Goal: Task Accomplishment & Management: Manage account settings

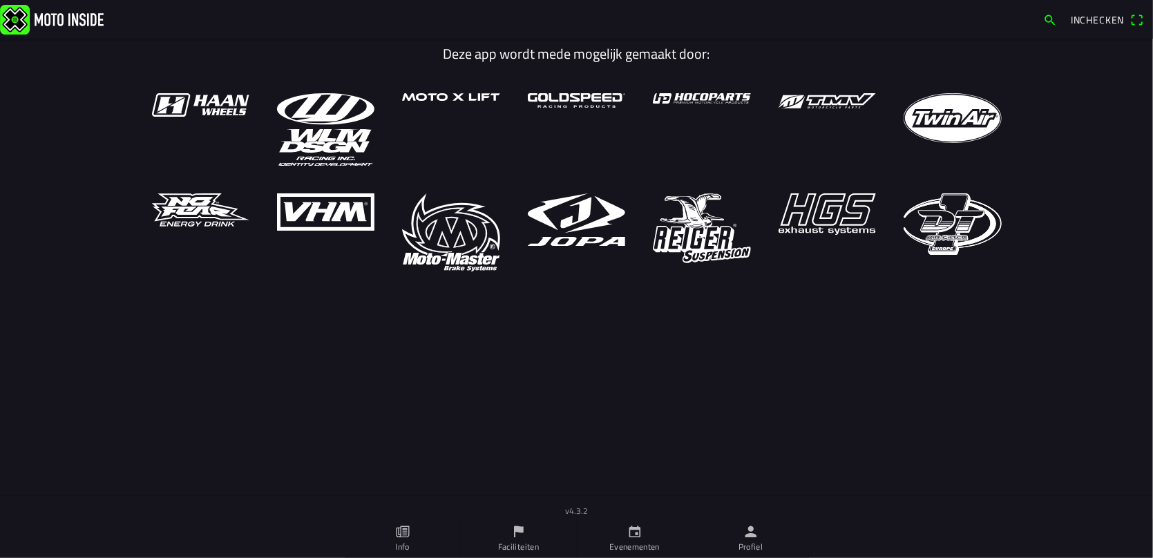
click at [744, 530] on icon "person" at bounding box center [750, 531] width 15 height 15
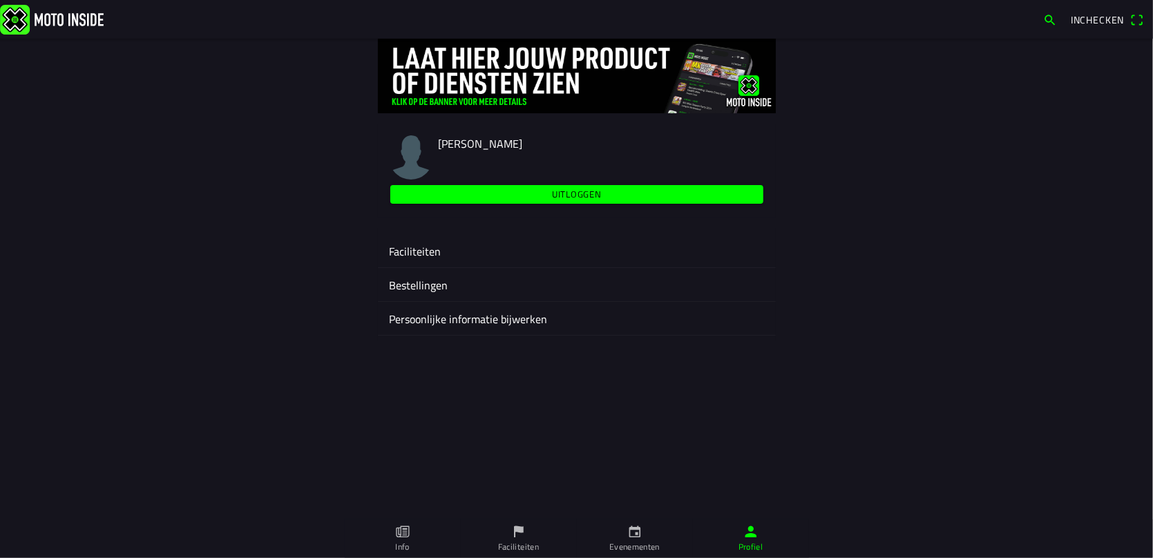
click at [413, 246] on ion-label "Faciliteiten" at bounding box center [577, 251] width 376 height 17
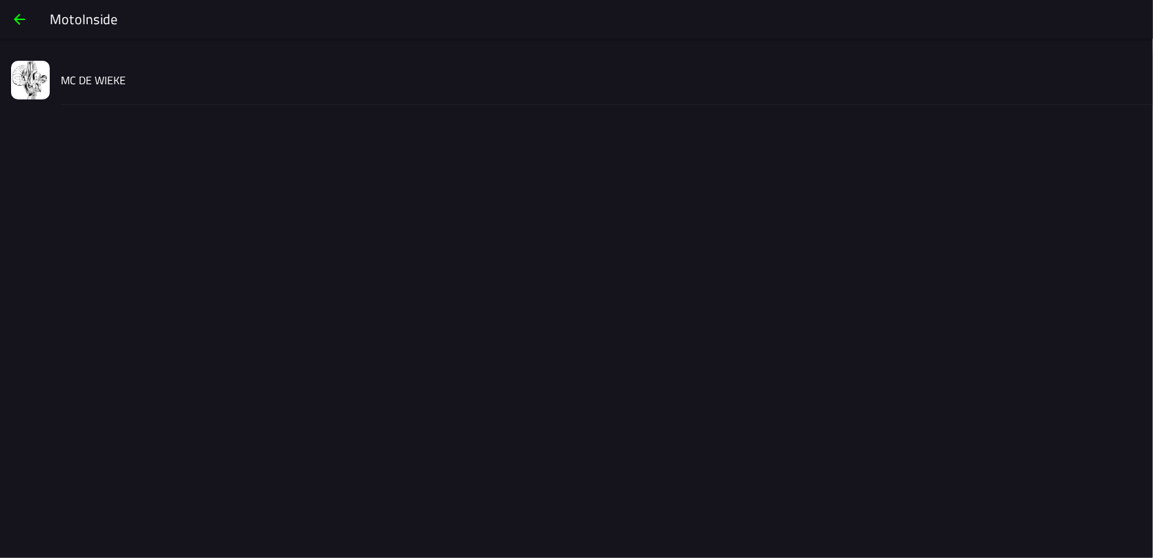
click at [0, 0] on slot "MC DE WIEKE" at bounding box center [0, 0] width 0 height 0
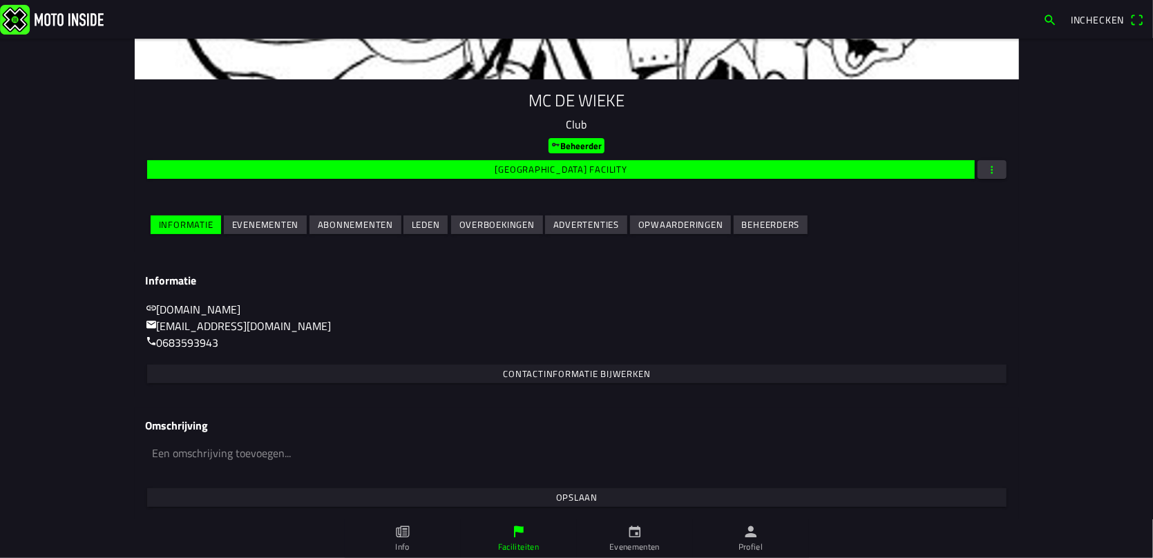
scroll to position [128, 0]
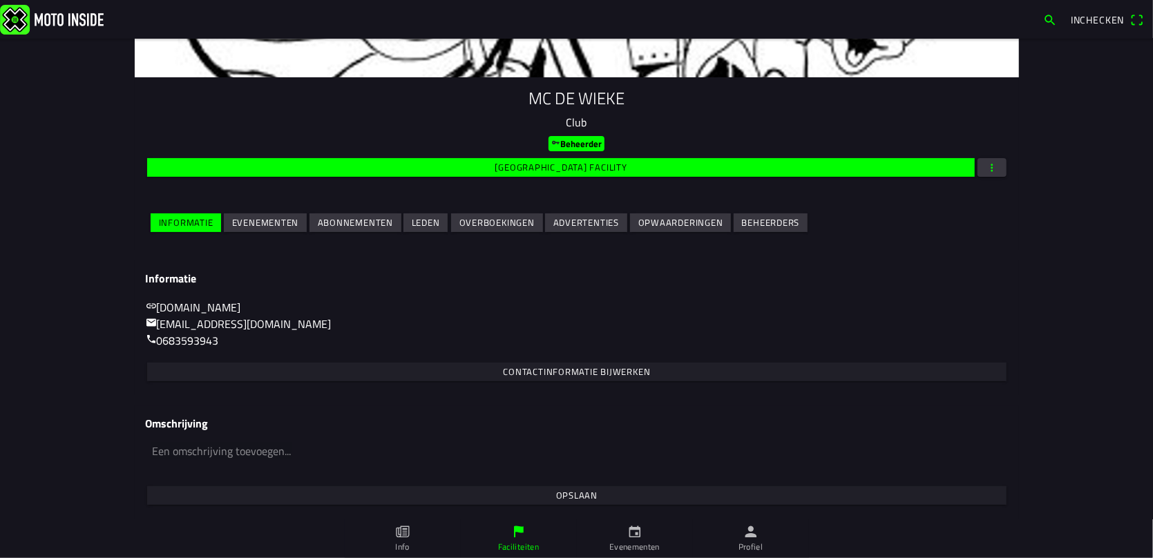
click at [636, 542] on ion-label "Evenementen" at bounding box center [634, 547] width 50 height 12
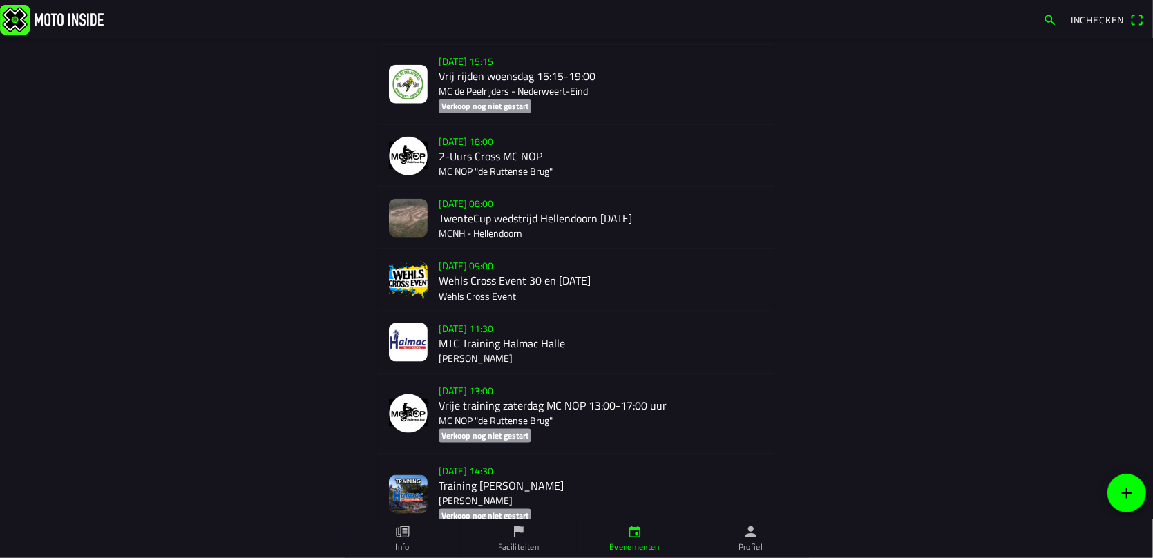
scroll to position [1157, 0]
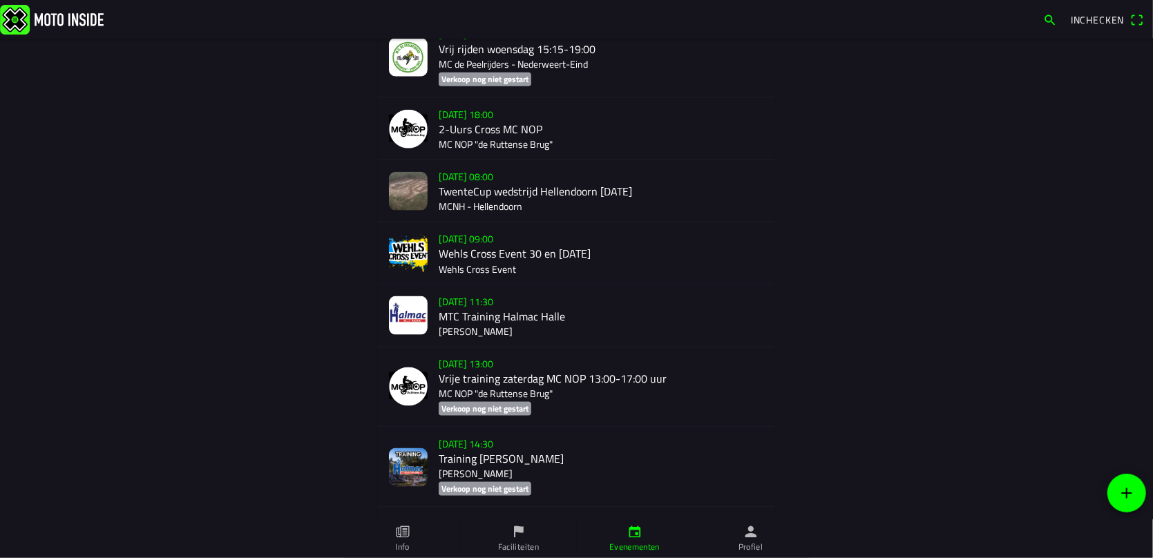
click at [762, 529] on link "Profiel" at bounding box center [751, 538] width 116 height 39
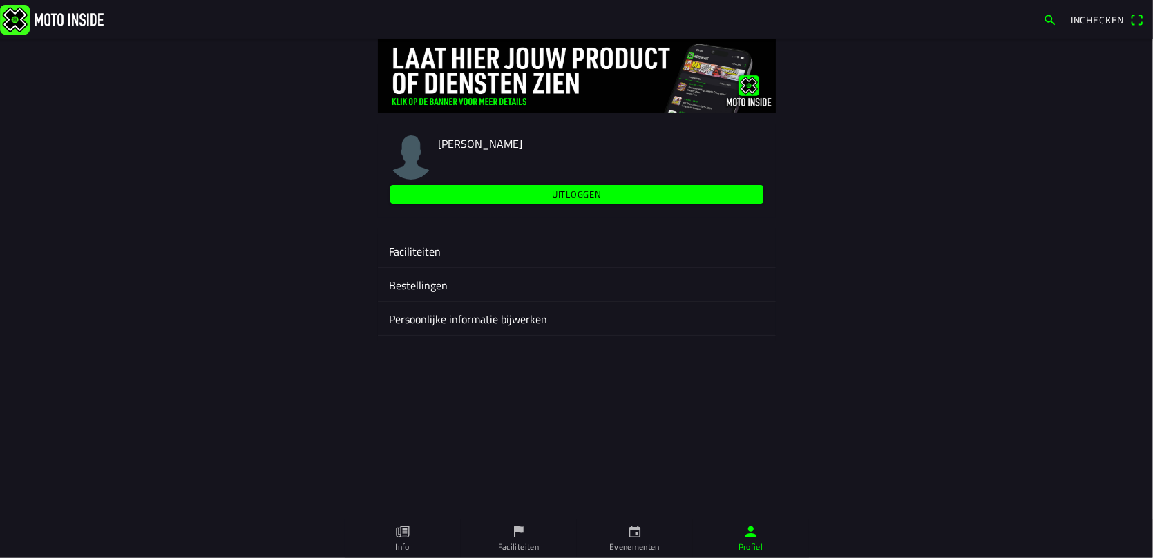
click at [417, 247] on ion-label "Faciliteiten" at bounding box center [577, 251] width 376 height 17
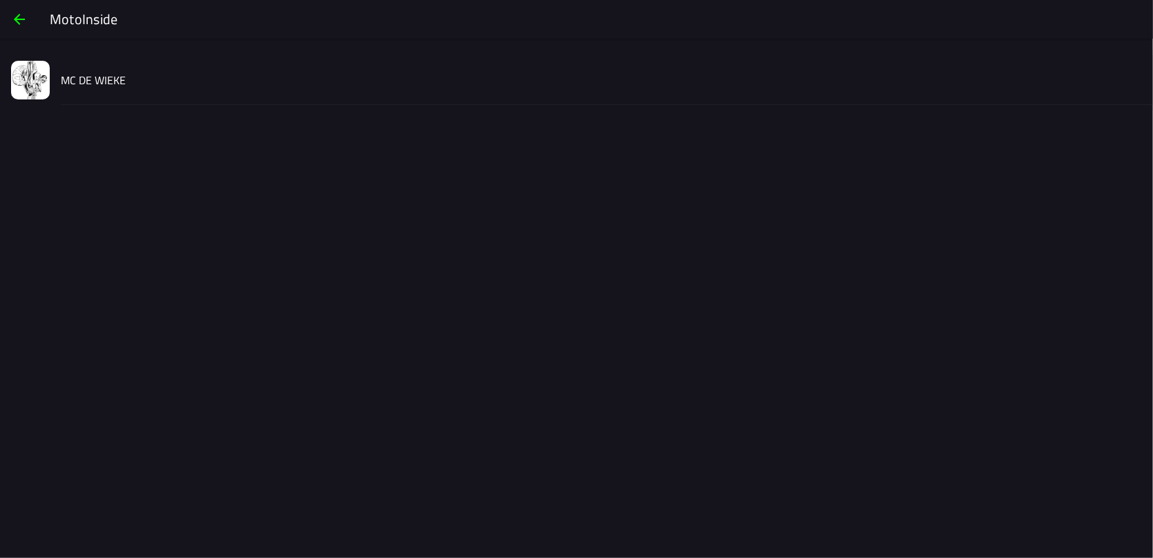
click at [0, 0] on slot "MC DE WIEKE" at bounding box center [0, 0] width 0 height 0
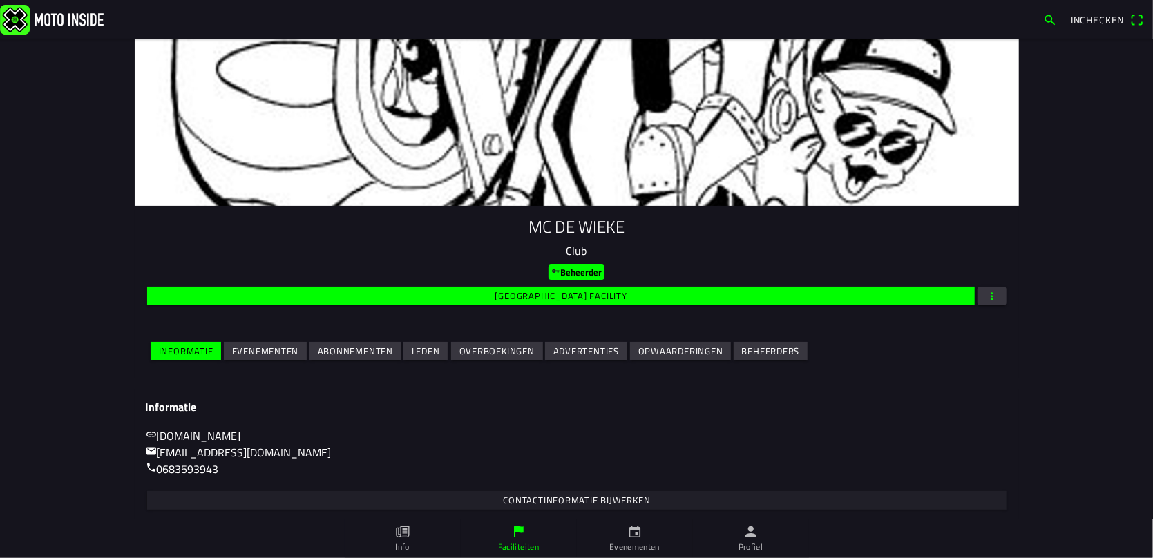
click at [0, 0] on slot "Evenementen" at bounding box center [0, 0] width 0 height 0
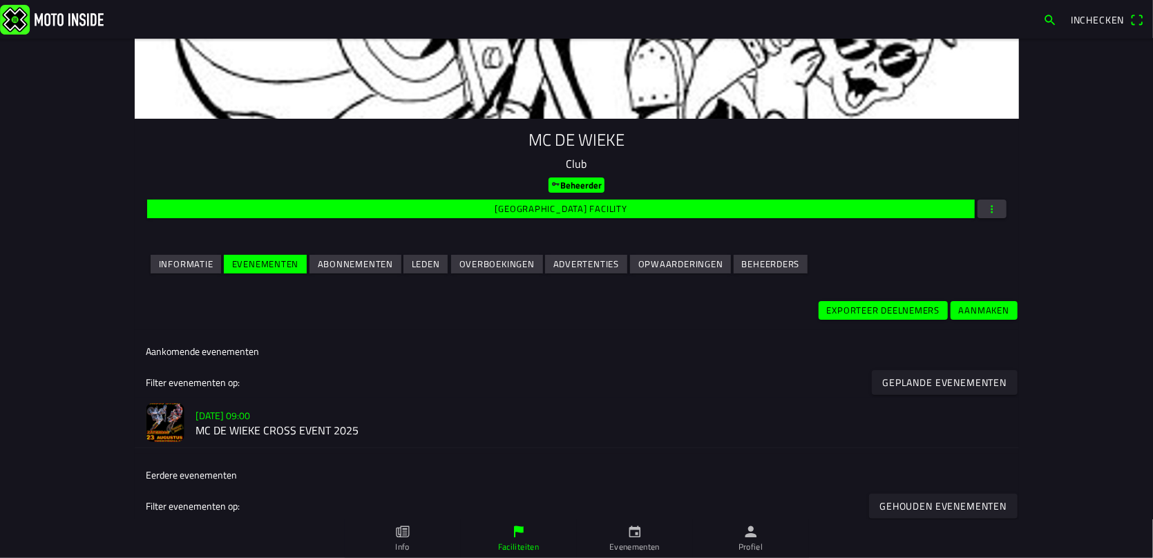
scroll to position [160, 0]
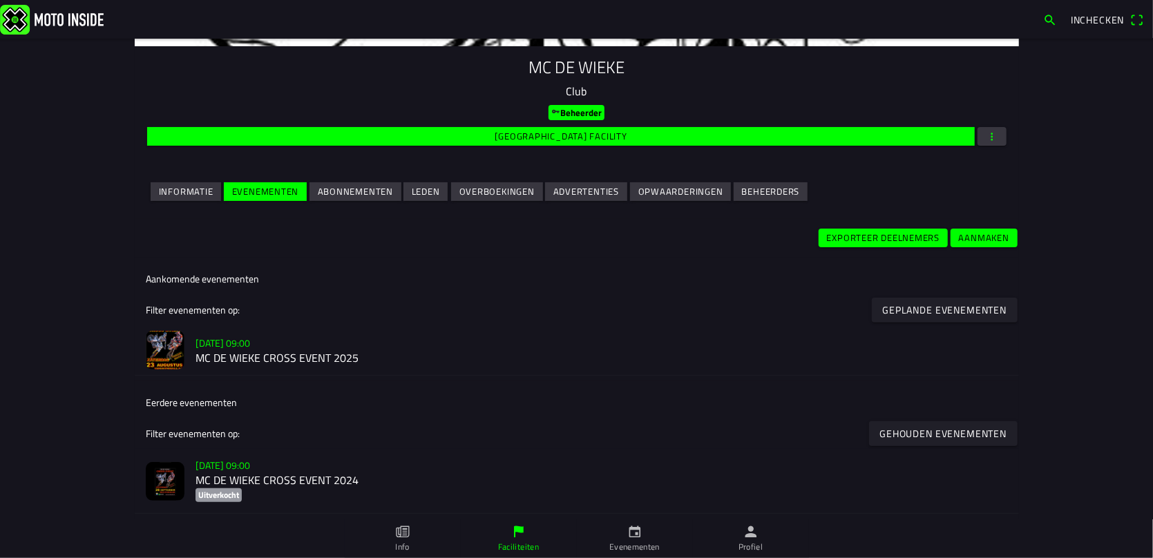
click at [0, 0] on slot "[DATE] 09:00" at bounding box center [0, 0] width 0 height 0
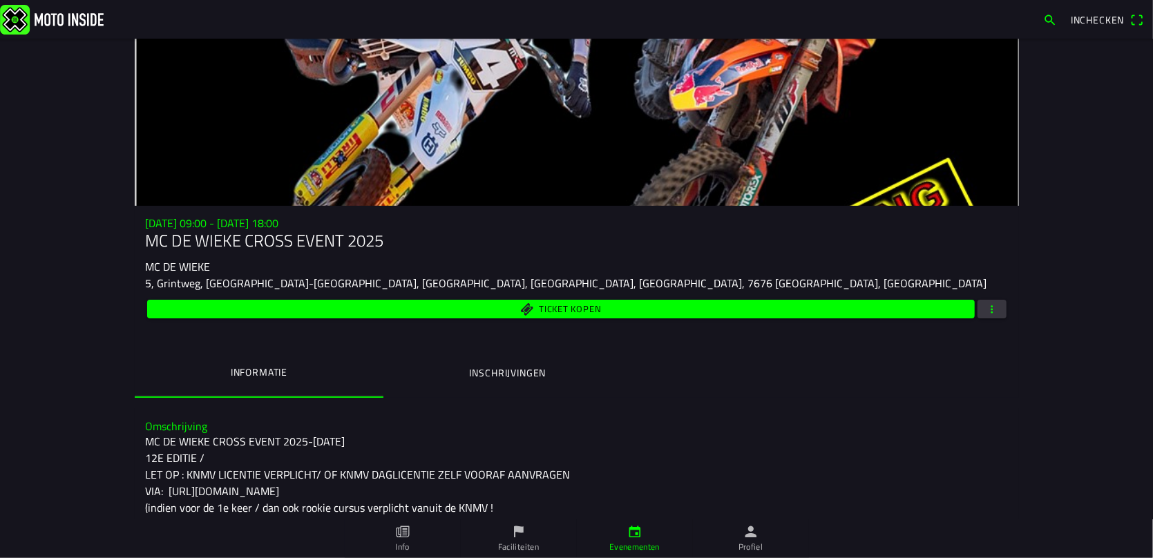
click at [504, 370] on ion-label "Inschrijvingen" at bounding box center [507, 372] width 77 height 15
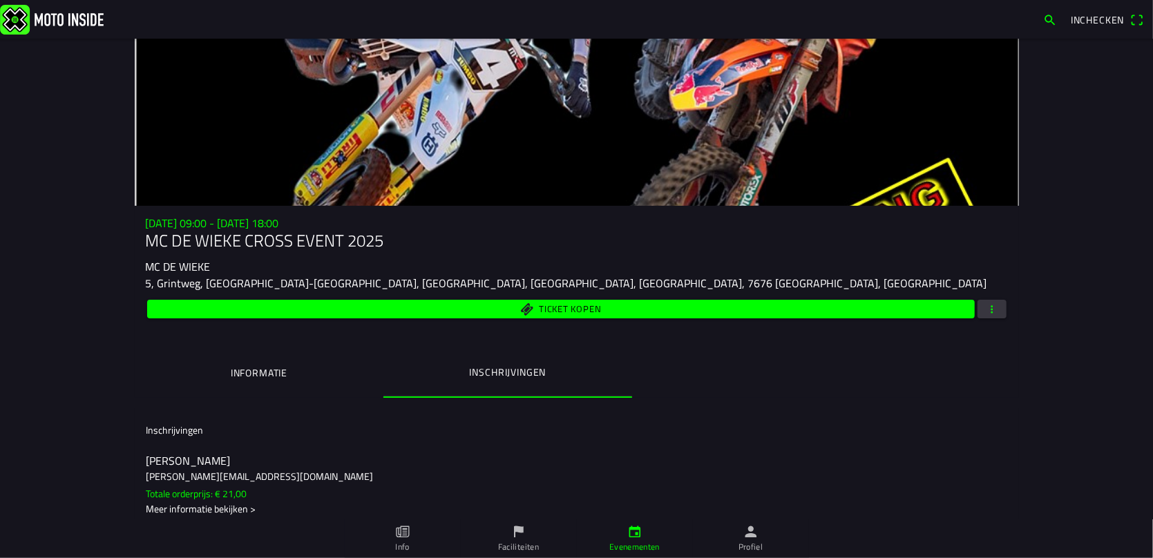
click at [986, 309] on span "button" at bounding box center [992, 309] width 12 height 19
drag, startPoint x: 1147, startPoint y: 73, endPoint x: 1127, endPoint y: 128, distance: 58.6
click at [1127, 128] on ion-popover "Acties Evenement wijzigen Dupliceer evenement Exporteer inschrijvingen Exportee…" at bounding box center [576, 279] width 1153 height 558
drag, startPoint x: 890, startPoint y: 408, endPoint x: 870, endPoint y: 403, distance: 20.6
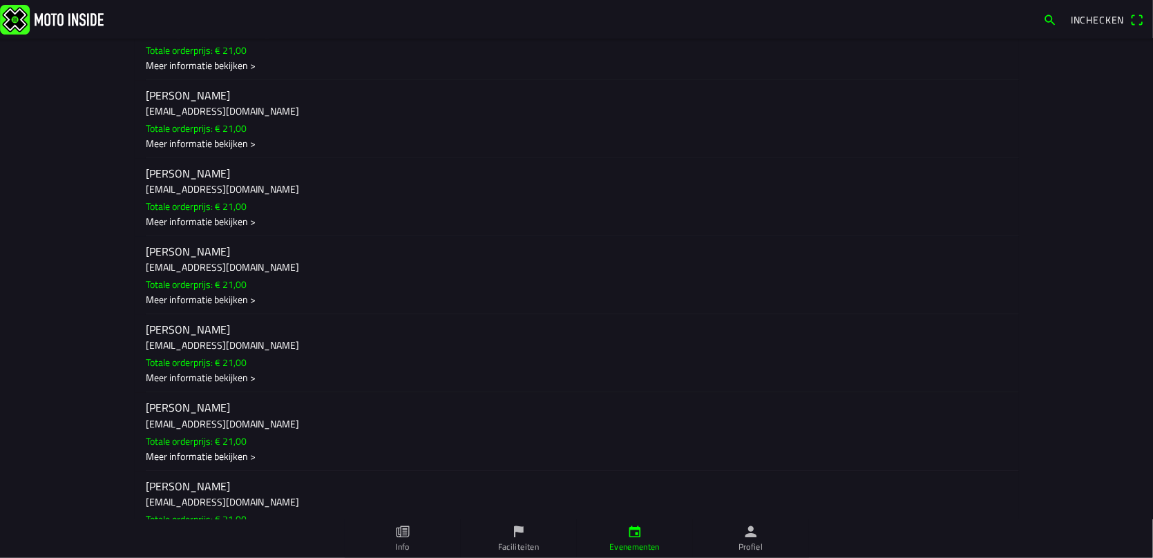
scroll to position [5250, 0]
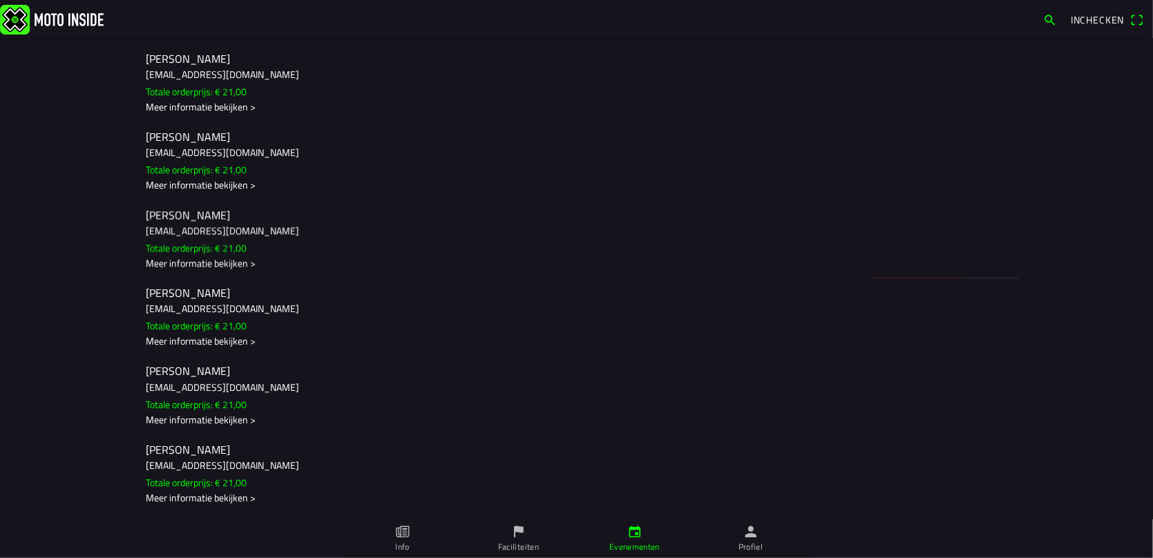
click at [193, 240] on ion-item-sliding "[PERSON_NAME] [EMAIL_ADDRESS][DOMAIN_NAME] Totale orderprijs: € 21,00 Meer info…" at bounding box center [577, 239] width 884 height 78
drag, startPoint x: 193, startPoint y: 239, endPoint x: 326, endPoint y: 251, distance: 133.2
click at [413, 238] on ion-item-options "Terug betalen E-mail" at bounding box center [577, 239] width 884 height 78
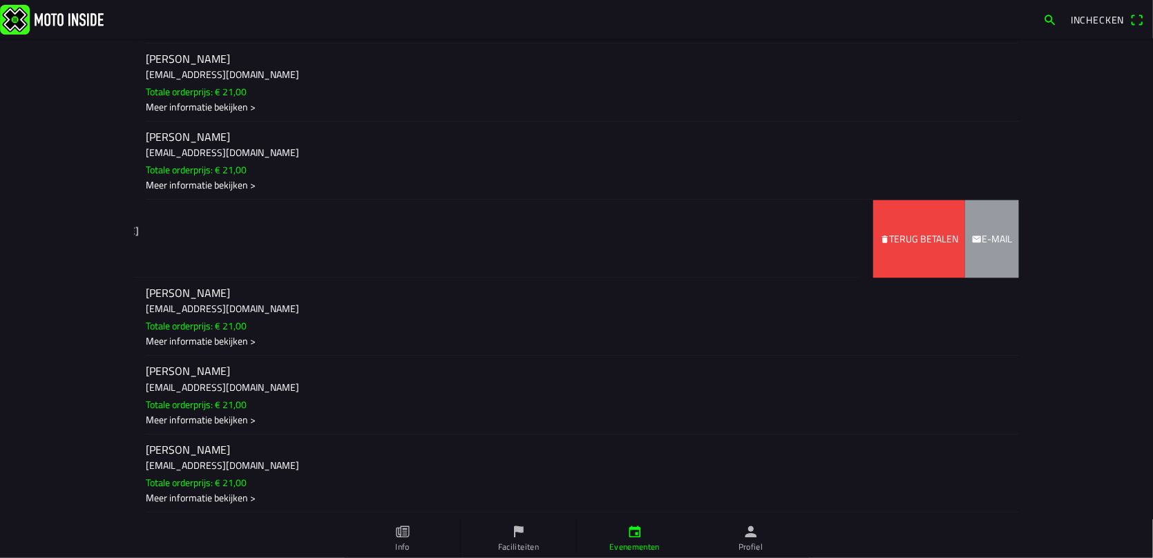
drag, startPoint x: 157, startPoint y: 239, endPoint x: -20, endPoint y: 247, distance: 177.0
click at [0, 247] on html "Inchecken [DATE] 09:00 - [DATE] 18:00 MC DE WIEKE CROSS EVENT 2025 MC DE WIEKE …" at bounding box center [576, 279] width 1153 height 558
click at [0, 0] on slot "Terug betalen" at bounding box center [0, 0] width 0 height 0
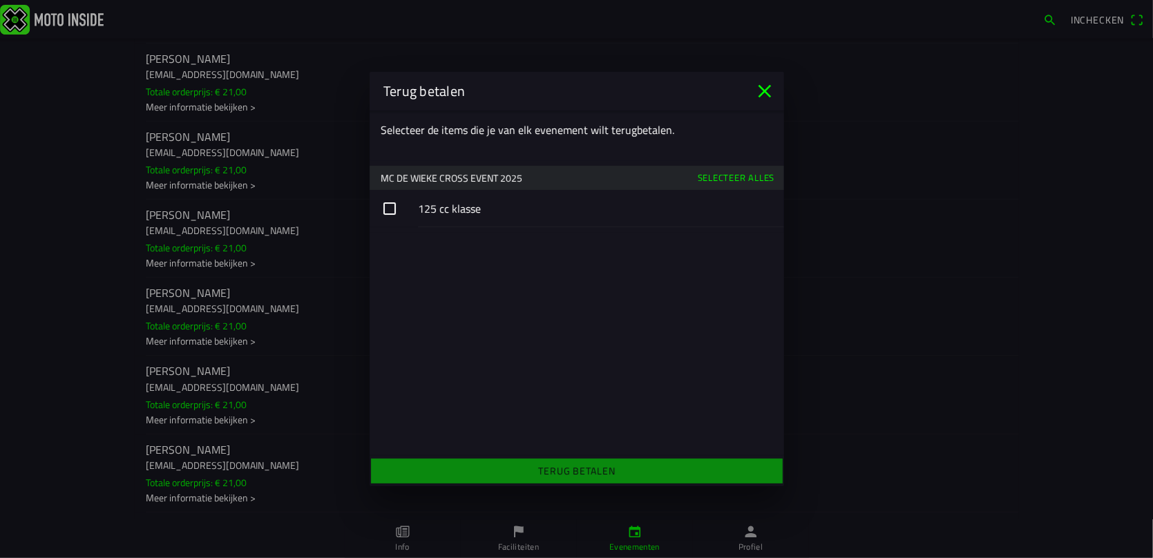
click at [388, 207] on button "button" at bounding box center [577, 208] width 414 height 37
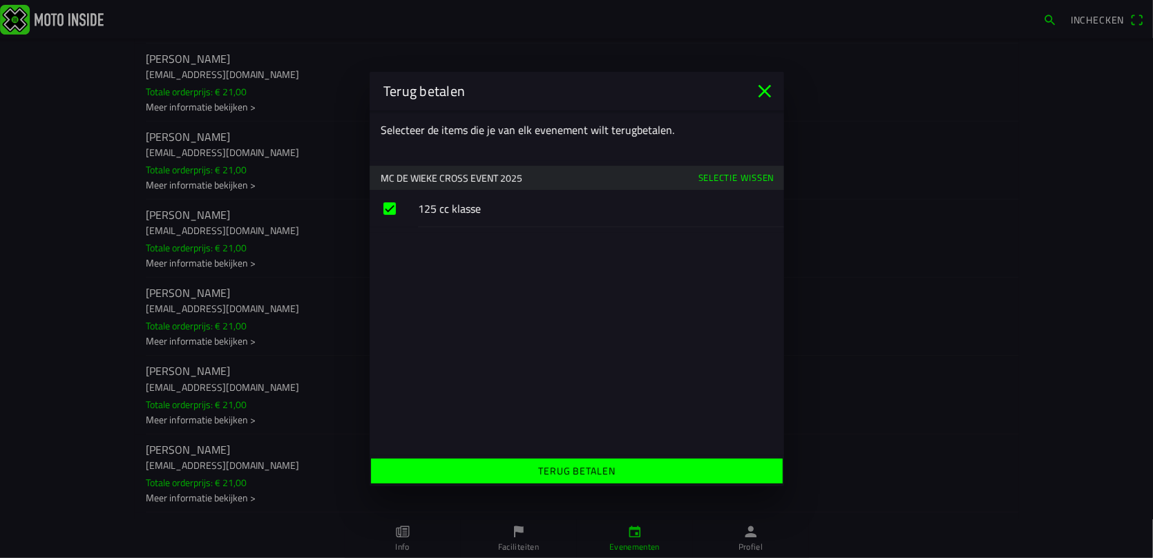
click at [0, 0] on slot "Terug betalen" at bounding box center [0, 0] width 0 height 0
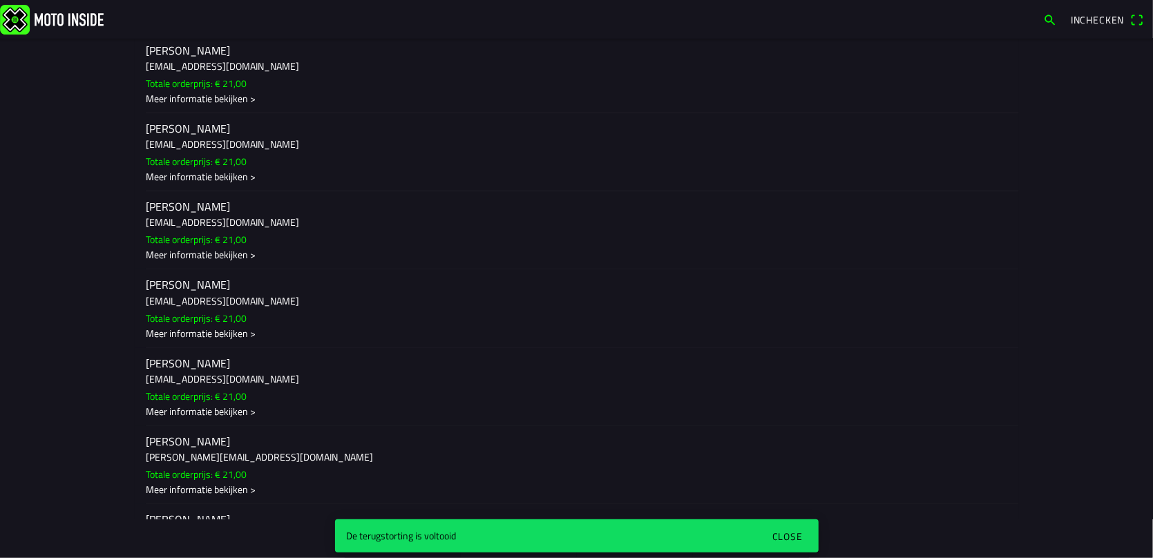
scroll to position [3684, 0]
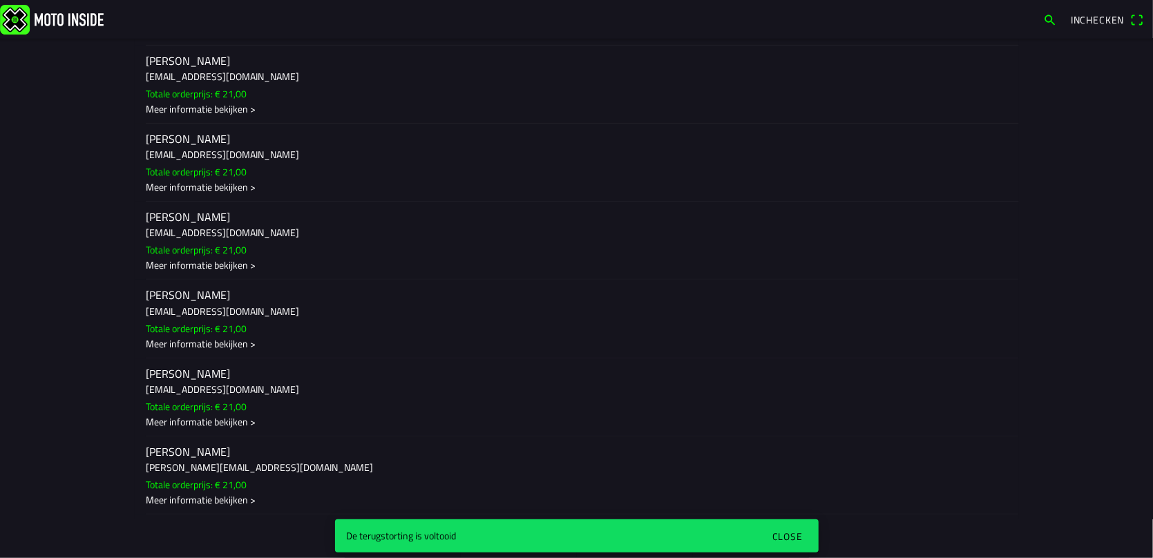
click at [788, 531] on div "Close" at bounding box center [787, 536] width 30 height 15
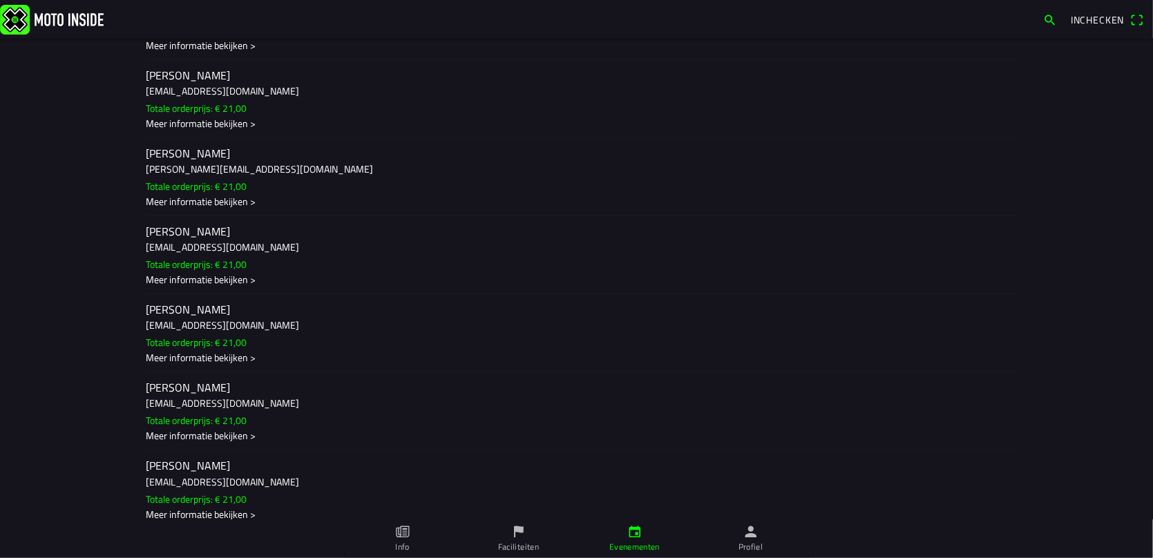
scroll to position [0, 0]
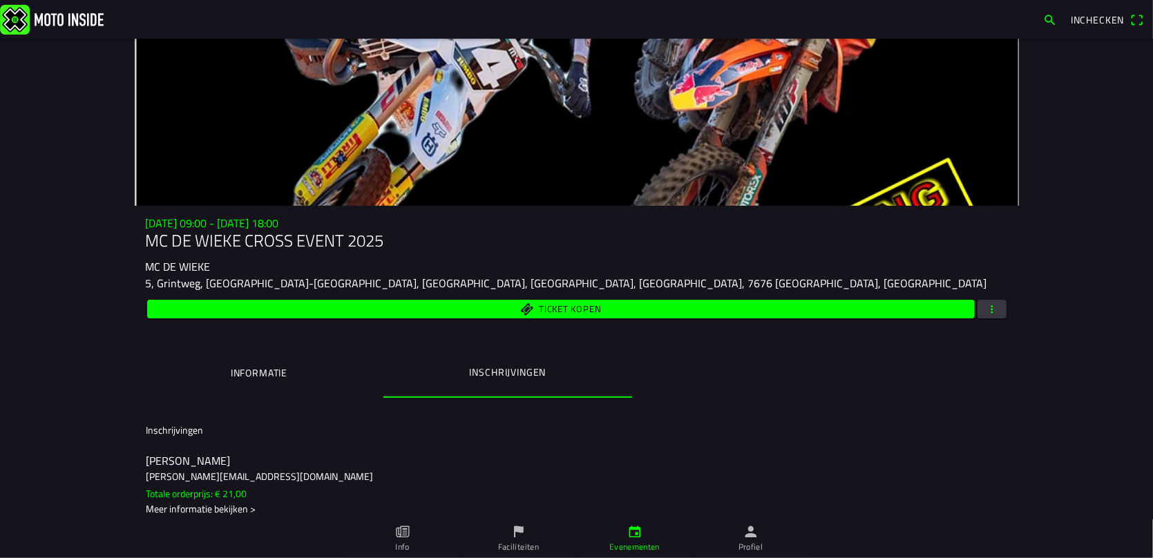
click at [986, 303] on span "button" at bounding box center [992, 309] width 12 height 19
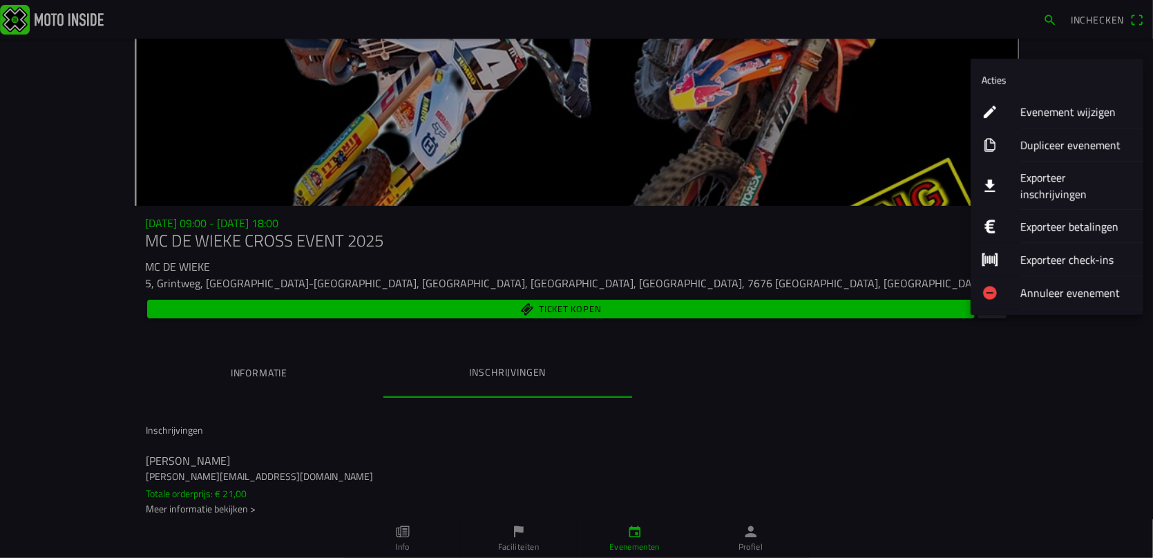
click at [1060, 174] on ion-label "Exporteer inschrijvingen" at bounding box center [1076, 185] width 112 height 33
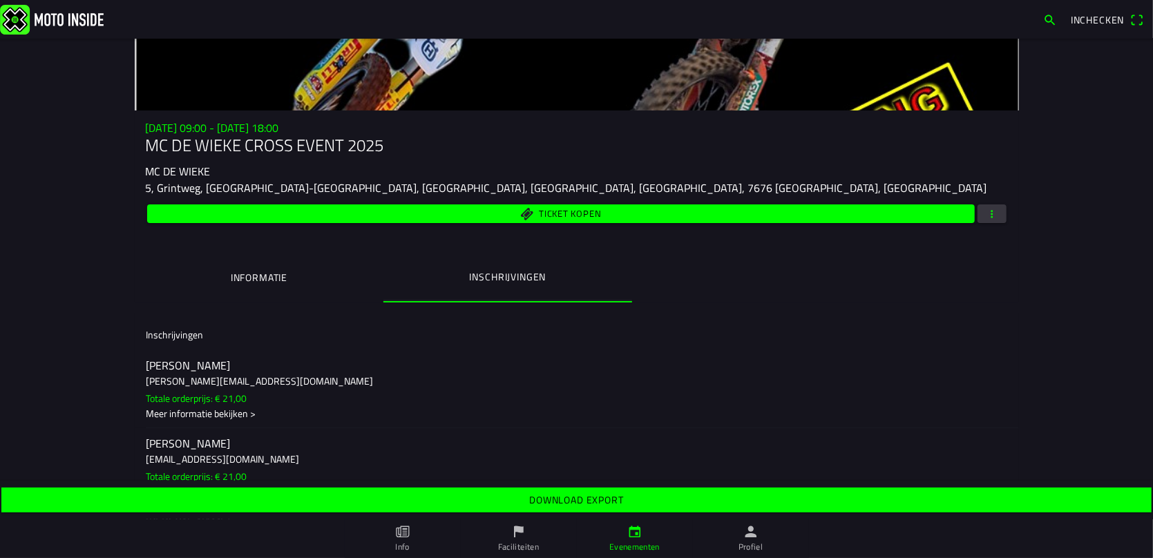
scroll to position [92, 0]
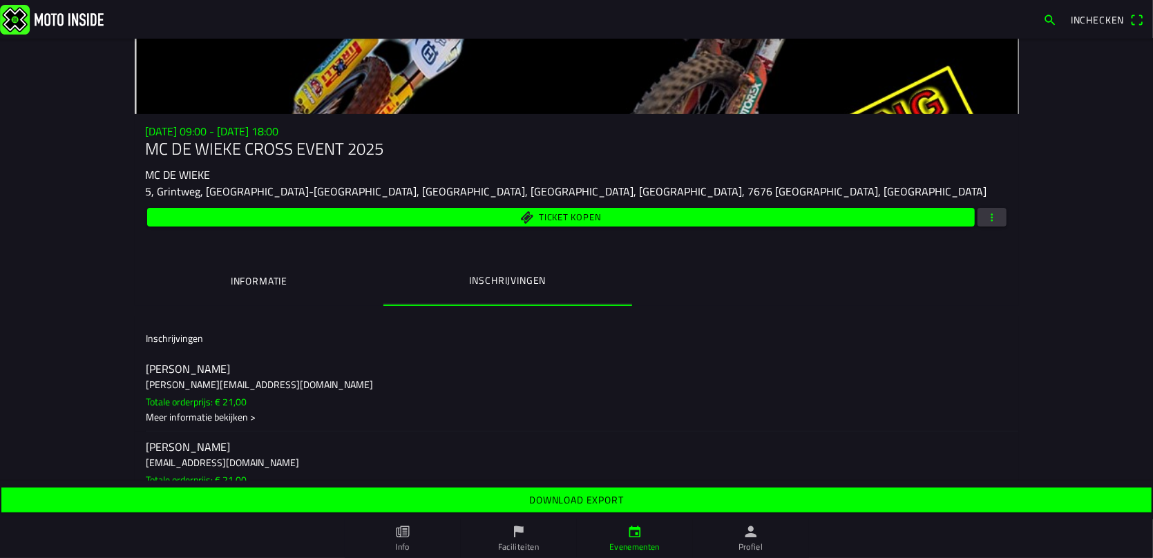
click at [986, 220] on span "button" at bounding box center [992, 217] width 12 height 19
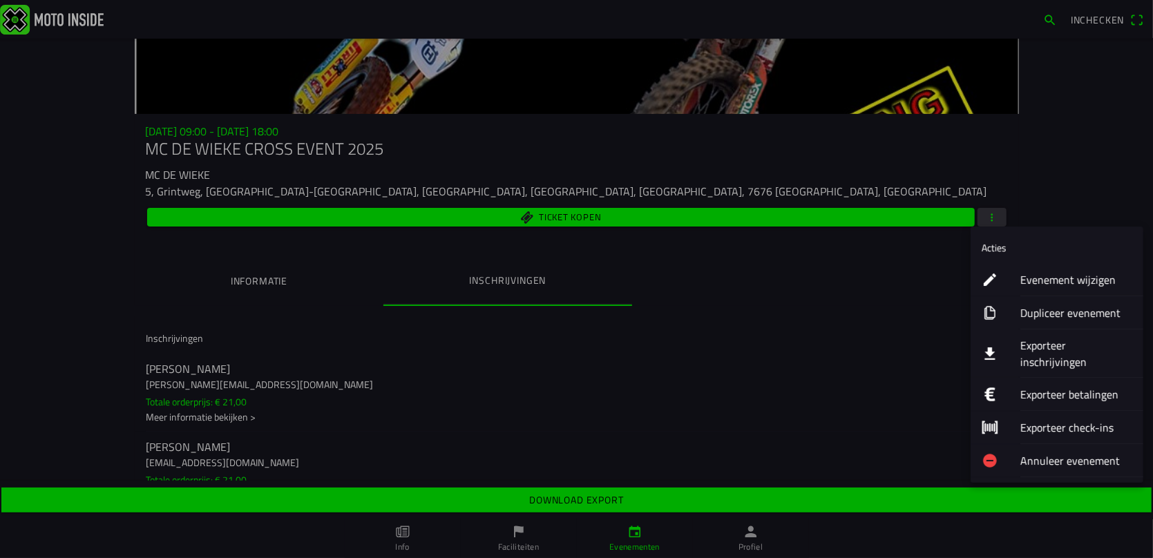
click at [1052, 341] on ion-label "Exporteer inschrijvingen" at bounding box center [1076, 353] width 112 height 33
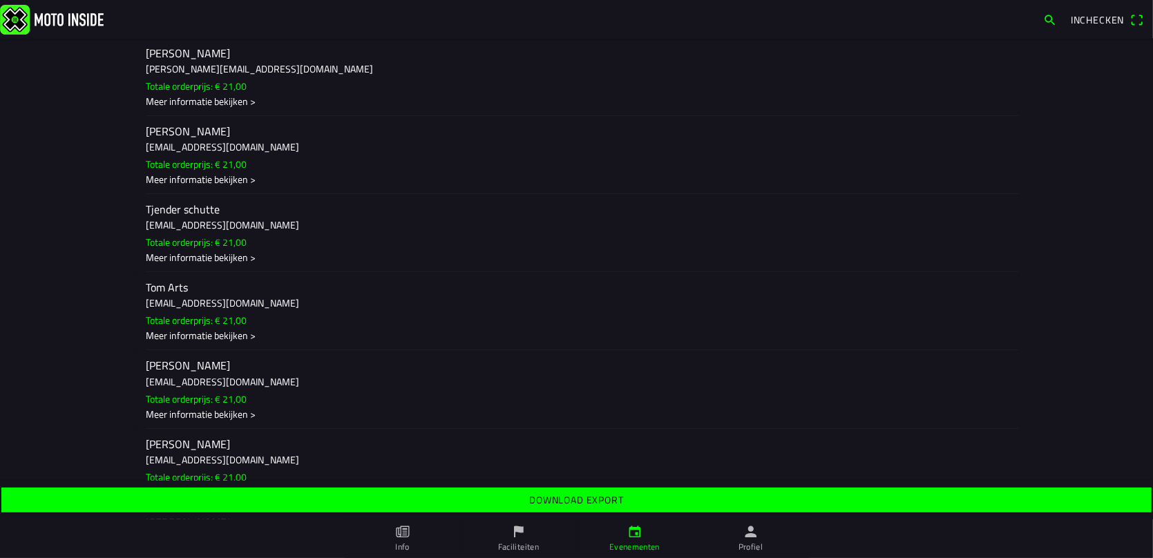
scroll to position [6964, 0]
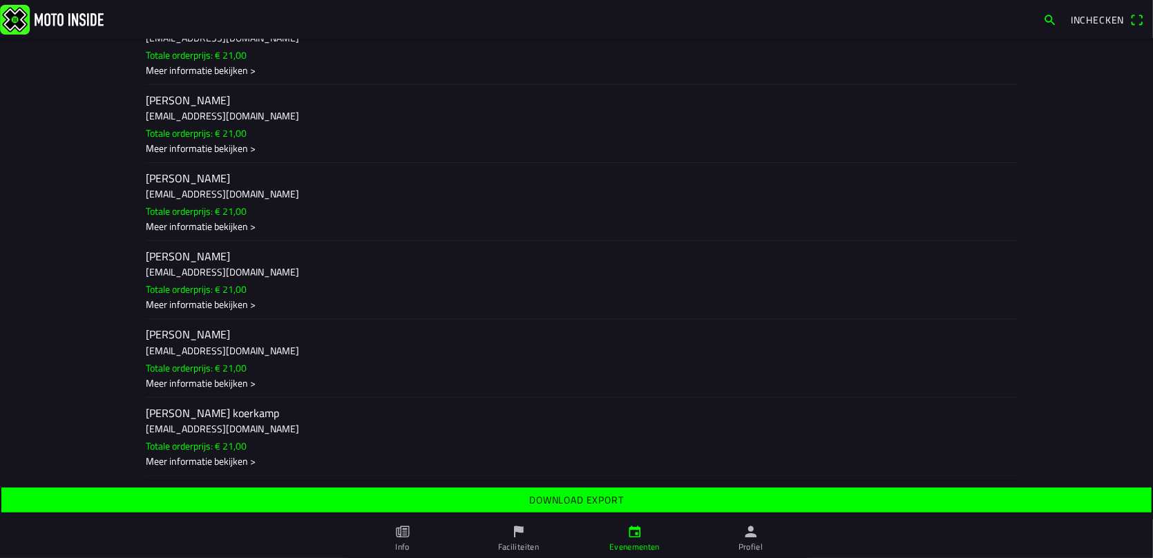
click at [0, 0] on slot "Download export" at bounding box center [0, 0] width 0 height 0
click at [709, 32] on link at bounding box center [518, 19] width 1036 height 30
